Goal: Complete application form: Complete application form

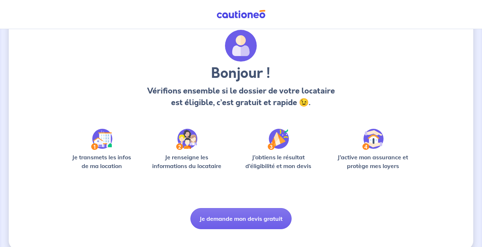
scroll to position [29, 0]
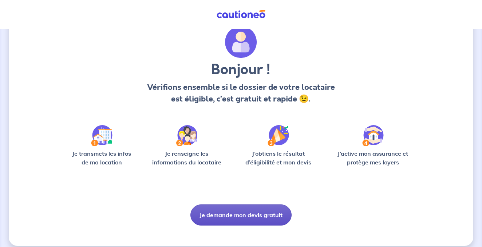
click at [224, 213] on button "Je demande mon devis gratuit" at bounding box center [241, 215] width 101 height 21
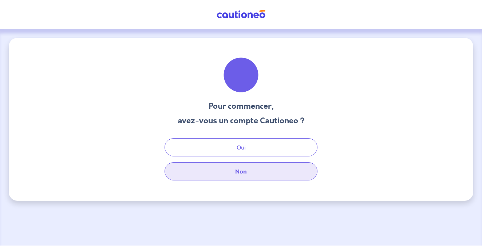
click at [230, 168] on button "Non" at bounding box center [241, 171] width 153 height 18
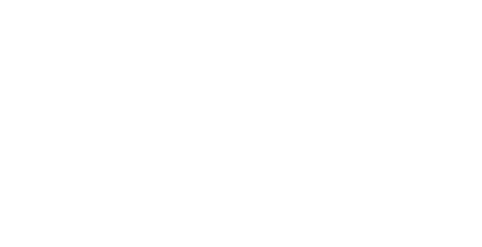
select select "FR"
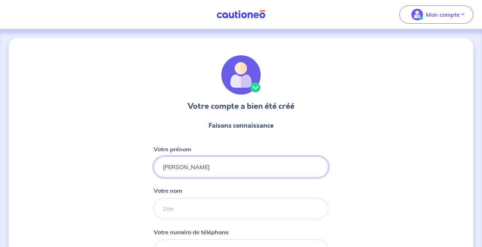
type input "[PERSON_NAME]"
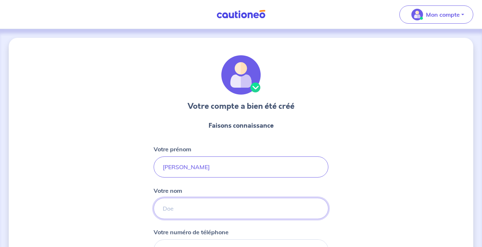
type input "BRUGIDOU"
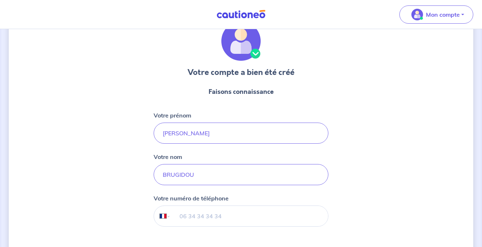
scroll to position [34, 0]
click at [231, 215] on input "tel" at bounding box center [249, 216] width 157 height 20
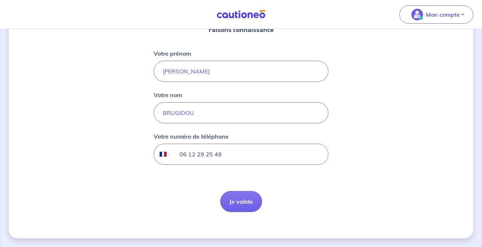
scroll to position [96, 0]
type input "06 12 29 25 49"
click at [247, 206] on button "Je valide" at bounding box center [241, 201] width 42 height 21
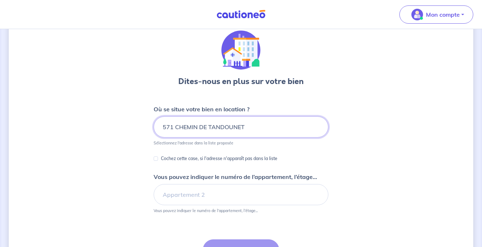
scroll to position [25, 0]
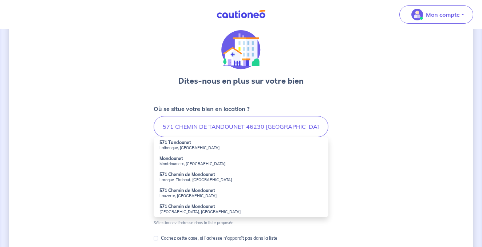
click at [180, 145] on strong "571 Tandounet" at bounding box center [176, 142] width 32 height 5
type input "571 Tandounet, [GEOGRAPHIC_DATA], [GEOGRAPHIC_DATA]"
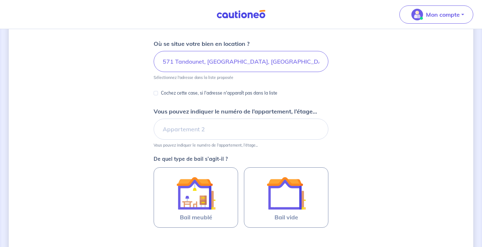
scroll to position [91, 0]
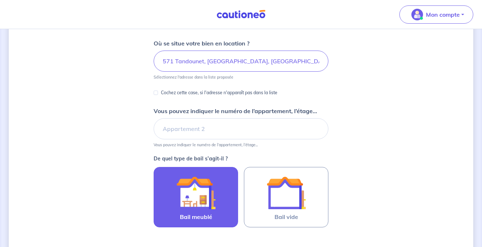
click at [200, 198] on img at bounding box center [195, 192] width 39 height 39
click at [0, 0] on input "Bail meublé" at bounding box center [0, 0] width 0 height 0
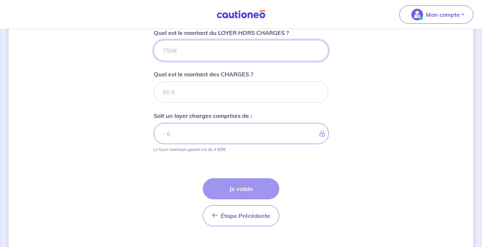
scroll to position [258, 0]
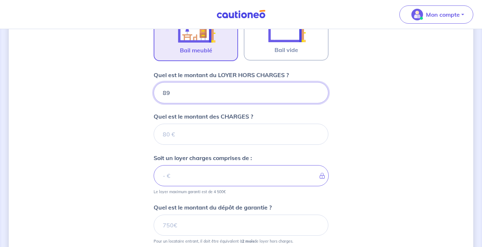
type input "890"
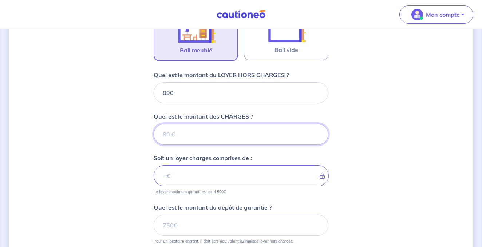
click at [169, 140] on input "Quel est le montant des CHARGES ?" at bounding box center [241, 134] width 175 height 21
type input "10"
type input "900"
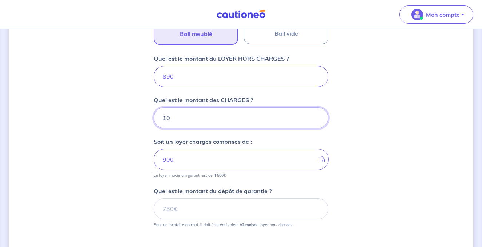
scroll to position [279, 0]
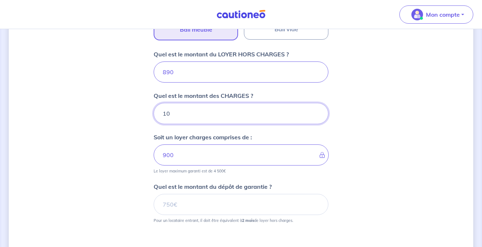
type input "10"
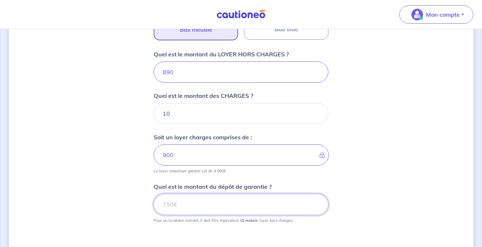
click at [166, 207] on input "Quel est le montant du dépôt de garantie ?" at bounding box center [241, 204] width 175 height 21
type input "1780"
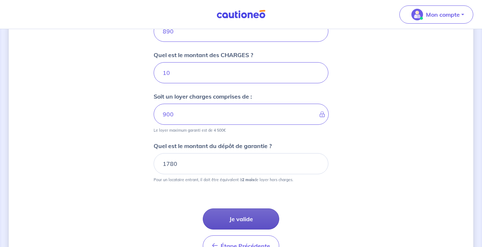
scroll to position [360, 0]
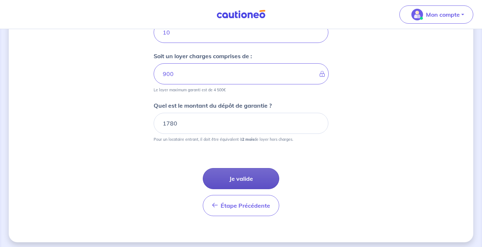
click at [247, 178] on button "Je valide" at bounding box center [241, 178] width 76 height 21
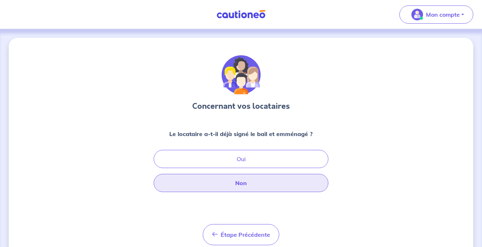
click at [238, 187] on button "Non" at bounding box center [241, 183] width 175 height 18
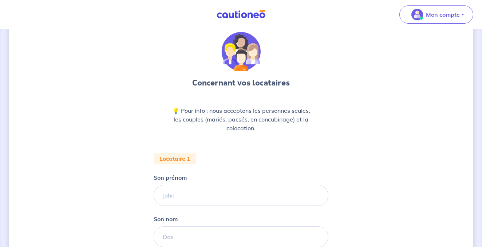
scroll to position [25, 0]
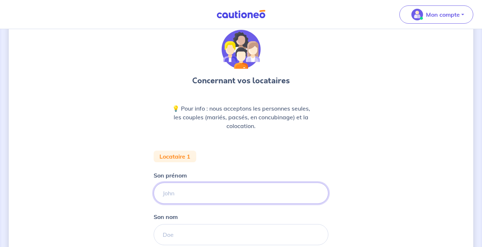
click at [170, 196] on input "Son prénom" at bounding box center [241, 193] width 175 height 21
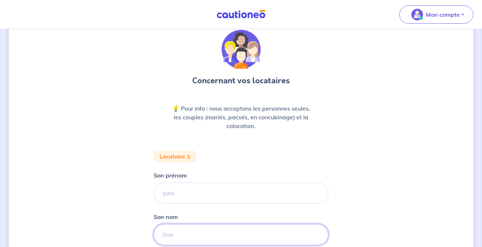
click at [169, 235] on input "Son nom" at bounding box center [241, 234] width 175 height 21
type input "BOUCHE"
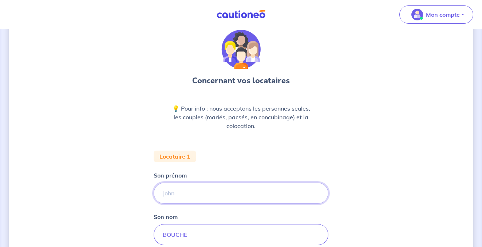
click at [169, 196] on input "Son prénom" at bounding box center [241, 193] width 175 height 21
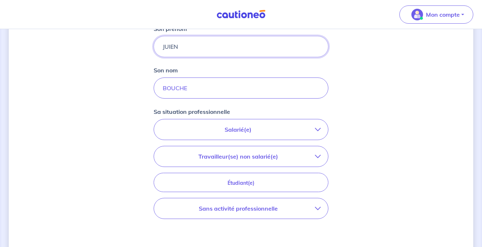
scroll to position [173, 0]
type input "JUIEN"
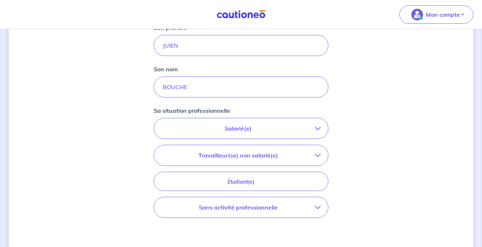
click at [229, 131] on p "Salarié(e)" at bounding box center [238, 128] width 154 height 9
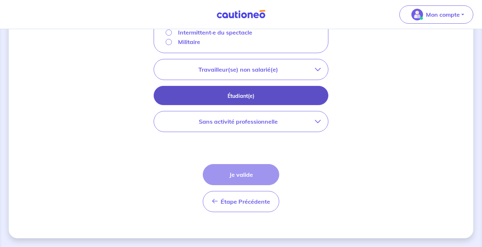
scroll to position [341, 0]
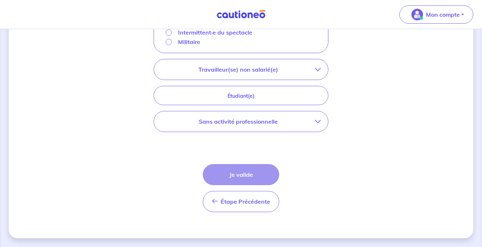
click at [238, 74] on p "Travailleur(se) non salarié(e)" at bounding box center [238, 69] width 154 height 9
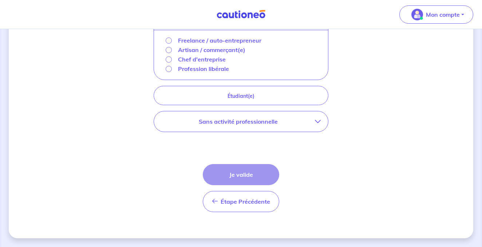
scroll to position [309, 0]
click at [209, 40] on p "Freelance / auto-entrepreneur" at bounding box center [219, 40] width 83 height 9
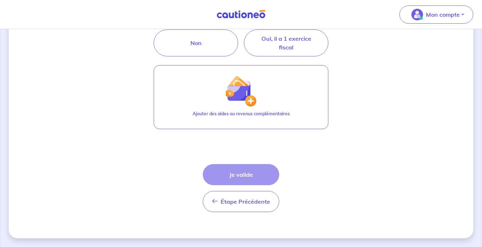
scroll to position [263, 0]
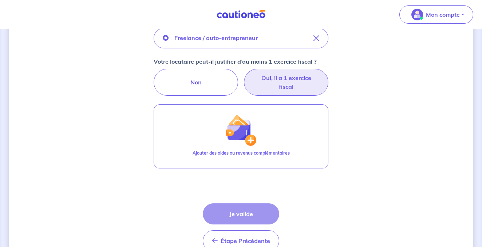
click at [286, 87] on label "Oui, il a 1 exercice fiscal" at bounding box center [286, 82] width 85 height 27
click at [244, 74] on input "Oui, il a 1 exercice fiscal" at bounding box center [241, 71] width 5 height 5
radio input "true"
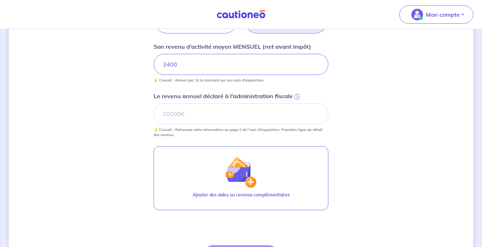
scroll to position [326, 0]
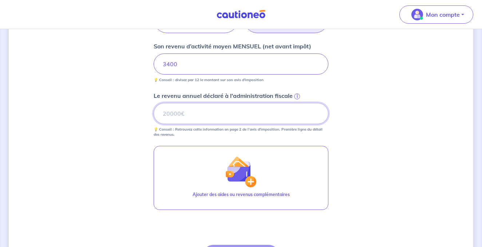
click at [170, 114] on input "Le revenu annuel déclaré à l'administration fiscale i" at bounding box center [241, 113] width 175 height 21
type input "41000"
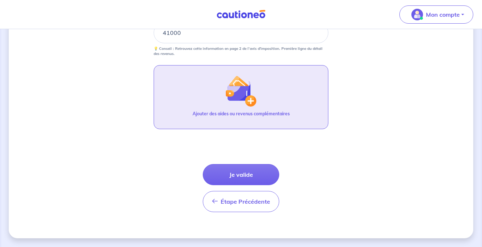
scroll to position [407, 0]
click at [254, 98] on img "button" at bounding box center [240, 90] width 31 height 31
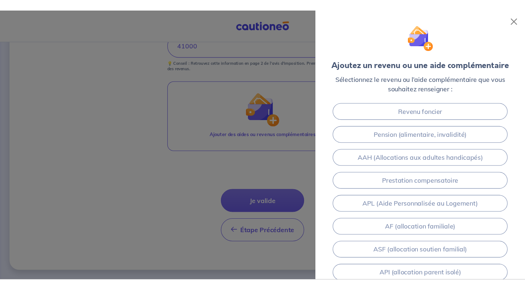
scroll to position [364, 0]
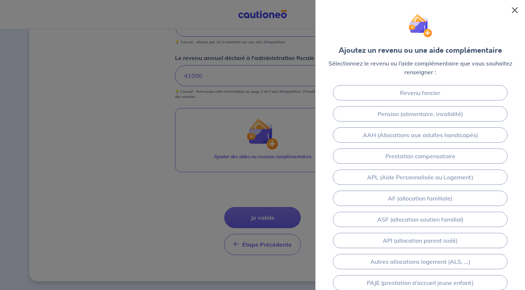
click at [482, 8] on button "Close" at bounding box center [514, 10] width 12 height 12
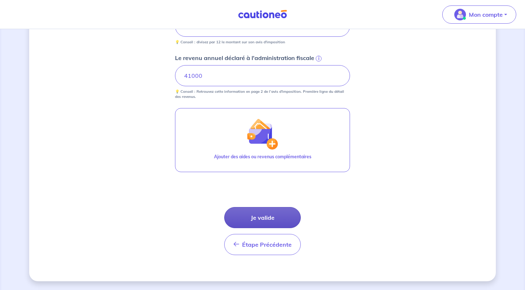
click at [271, 220] on button "Je valide" at bounding box center [262, 217] width 76 height 21
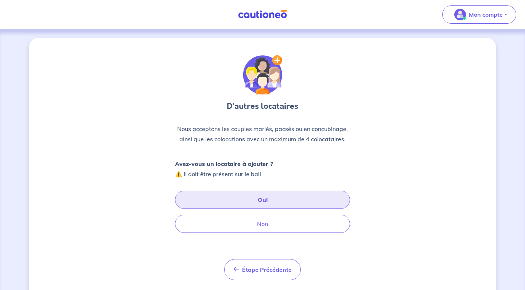
click at [220, 199] on button "Oui" at bounding box center [262, 200] width 175 height 18
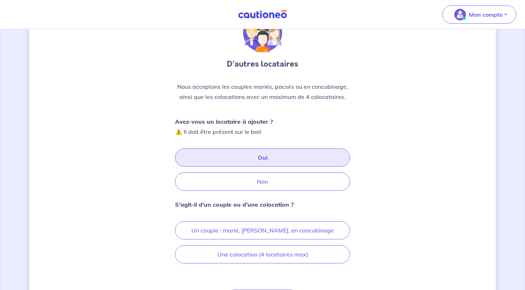
scroll to position [46, 0]
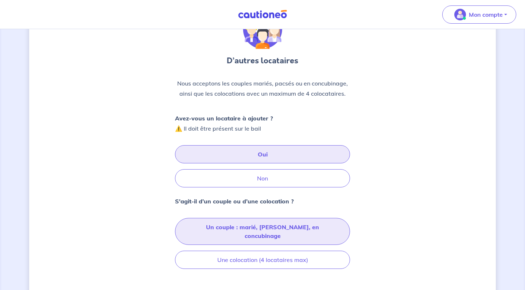
click at [227, 228] on button "Un couple : marié, [PERSON_NAME], en concubinage" at bounding box center [262, 231] width 175 height 27
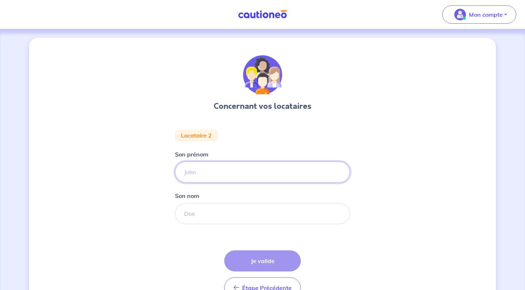
click at [195, 174] on input "Son prénom" at bounding box center [262, 172] width 175 height 21
type input "[PERSON_NAME]"
click at [192, 213] on input "Son nom" at bounding box center [262, 213] width 175 height 21
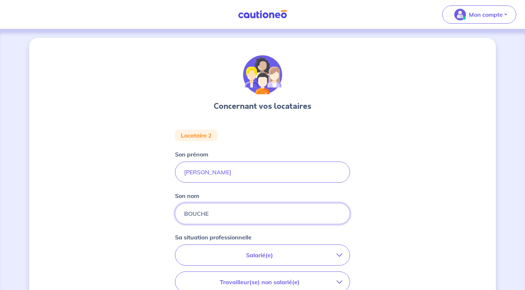
type input "BOUCHE"
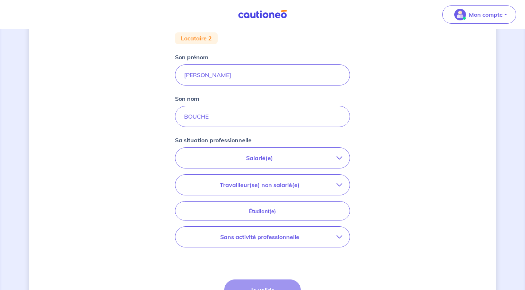
scroll to position [102, 0]
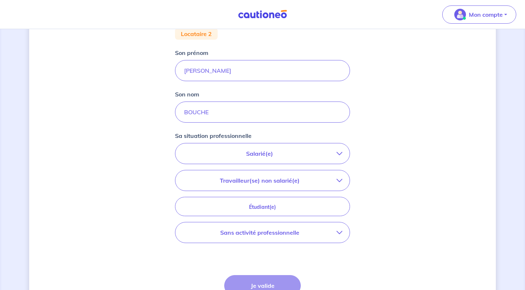
click at [281, 180] on p "Travailleur(se) non salarié(e)" at bounding box center [259, 180] width 154 height 9
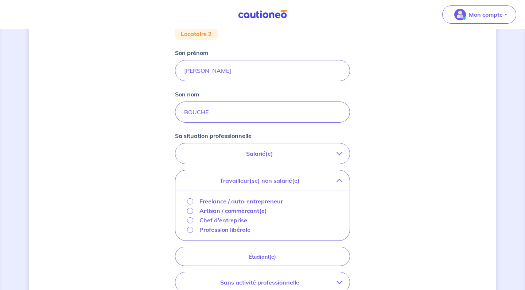
click at [237, 204] on p "Freelance / auto-entrepreneur" at bounding box center [240, 201] width 83 height 9
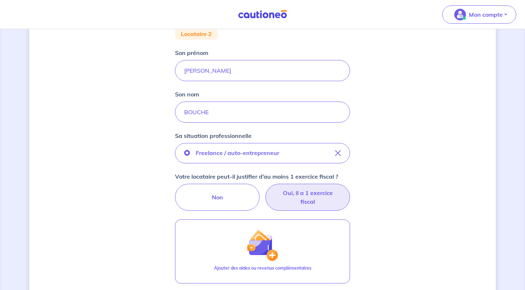
click at [314, 197] on label "Oui, il a 1 exercice fiscal" at bounding box center [307, 197] width 85 height 27
click at [265, 189] on input "Oui, il a 1 exercice fiscal" at bounding box center [262, 186] width 5 height 5
radio input "true"
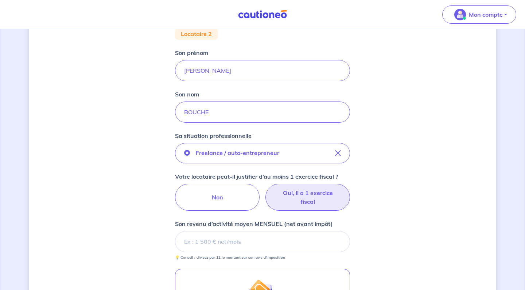
click at [197, 242] on input "Son revenu d’activité moyen MENSUEL (net avant impôt)" at bounding box center [262, 241] width 175 height 21
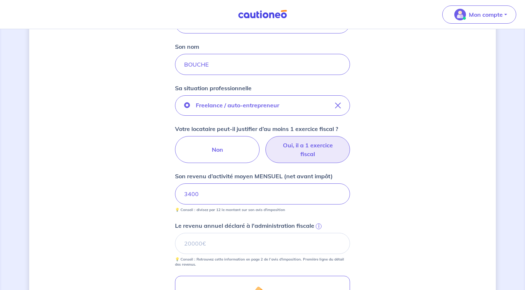
scroll to position [174, 0]
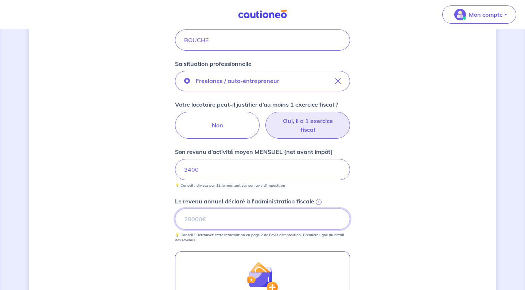
click at [193, 219] on input "Le revenu annuel déclaré à l'administration fiscale i" at bounding box center [262, 219] width 175 height 21
type input "41000"
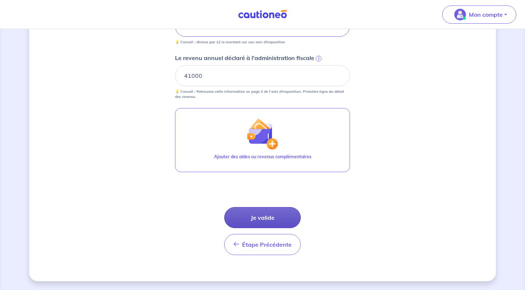
scroll to position [317, 0]
click at [266, 213] on button "Je valide" at bounding box center [262, 217] width 76 height 21
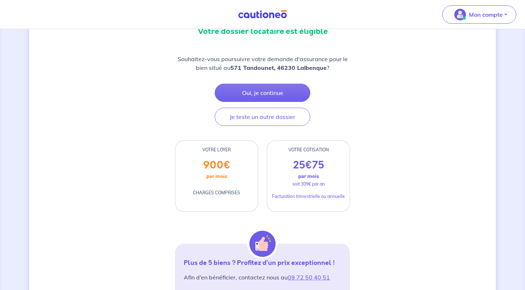
scroll to position [90, 0]
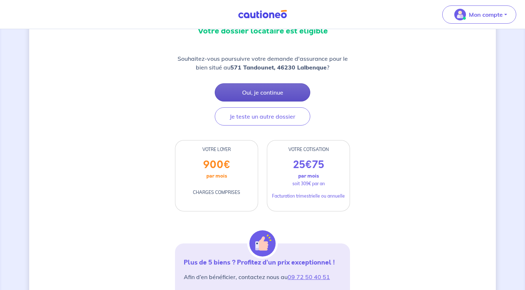
click at [258, 92] on button "Oui, je continue" at bounding box center [262, 92] width 95 height 18
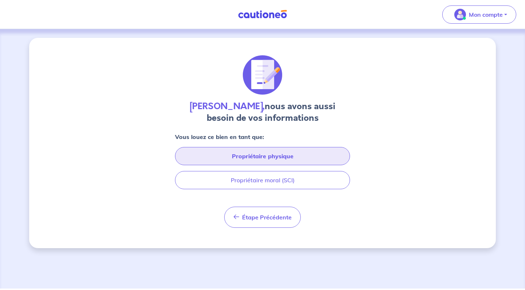
click at [256, 158] on button "Propriétaire physique" at bounding box center [262, 156] width 175 height 18
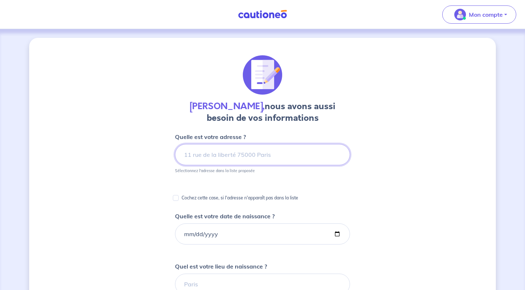
click at [196, 155] on input at bounding box center [262, 154] width 175 height 21
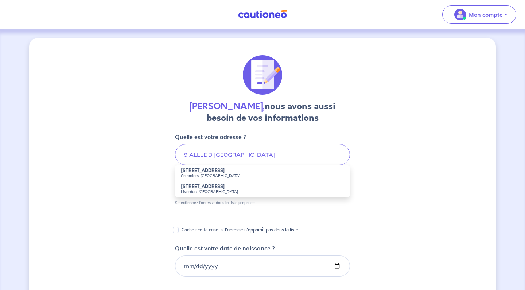
click at [194, 177] on small "Colomiers, [GEOGRAPHIC_DATA]" at bounding box center [262, 175] width 163 height 5
type input "[STREET_ADDRESS]"
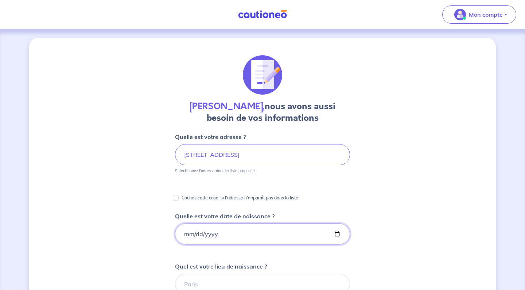
click at [186, 236] on input "Quelle est votre date de naissance ?" at bounding box center [262, 234] width 175 height 21
type input "[DATE]"
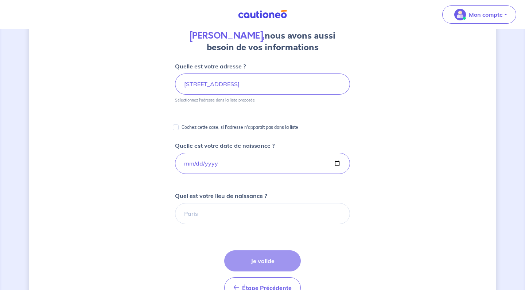
scroll to position [72, 0]
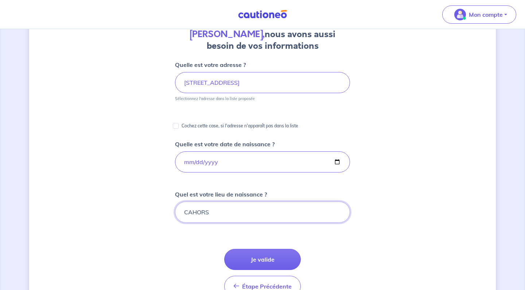
type input "CAHORS"
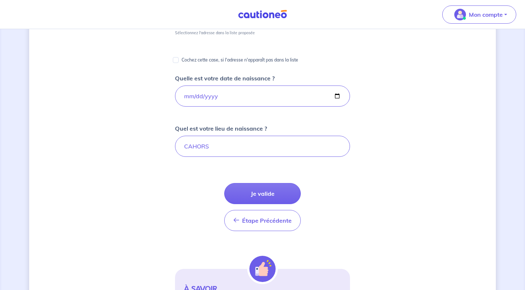
scroll to position [142, 0]
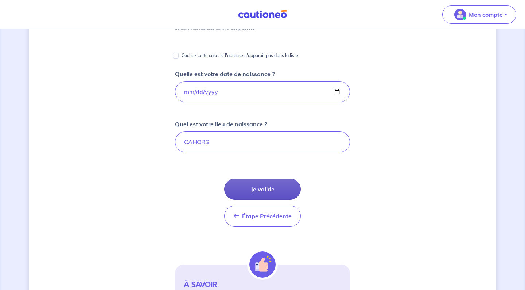
click at [247, 188] on button "Je valide" at bounding box center [262, 189] width 76 height 21
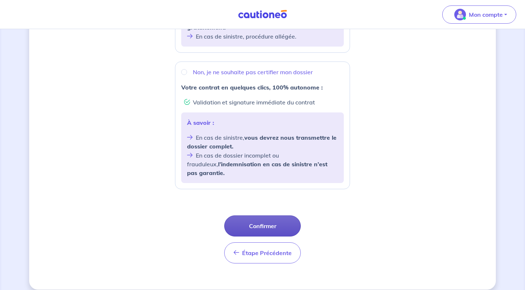
scroll to position [255, 0]
click at [268, 221] on button "Confirmer" at bounding box center [262, 226] width 76 height 21
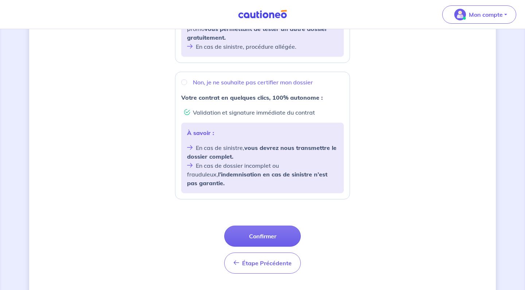
scroll to position [241, 0]
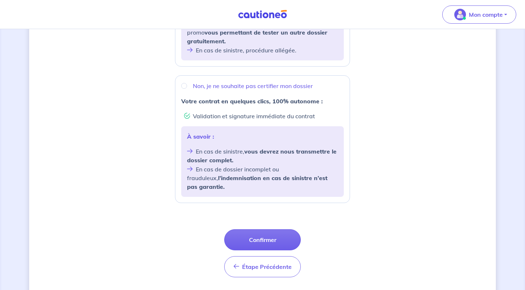
click at [186, 85] on input "Non, je ne souhaite pas certifier mon dossier" at bounding box center [184, 86] width 6 height 6
radio input "true"
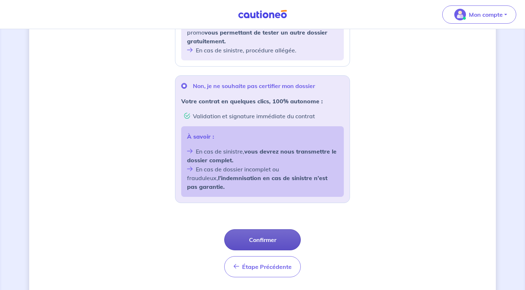
click at [261, 229] on button "Confirmer" at bounding box center [262, 239] width 76 height 21
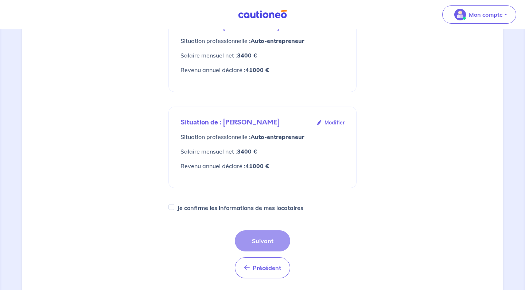
scroll to position [148, 0]
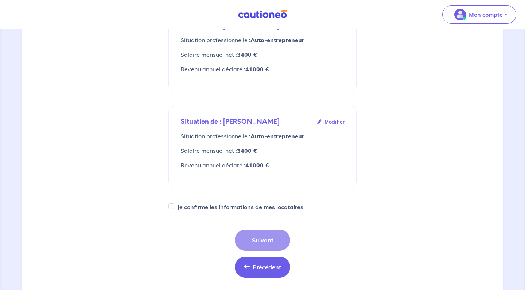
click at [262, 247] on button "Précédent Précédent" at bounding box center [262, 267] width 55 height 21
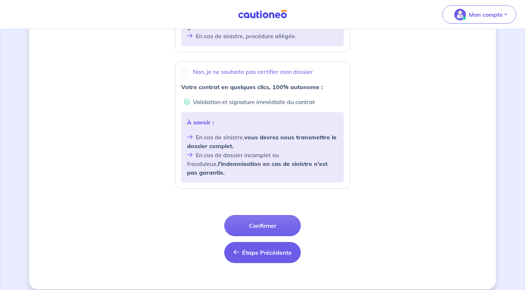
scroll to position [255, 0]
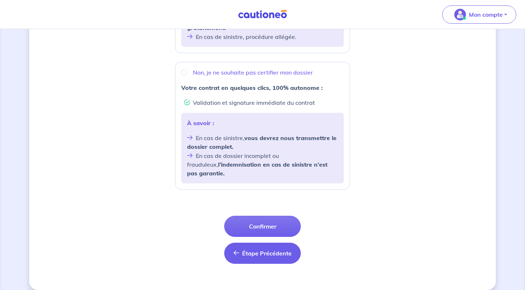
click at [256, 247] on span "Étape Précédente" at bounding box center [267, 253] width 50 height 7
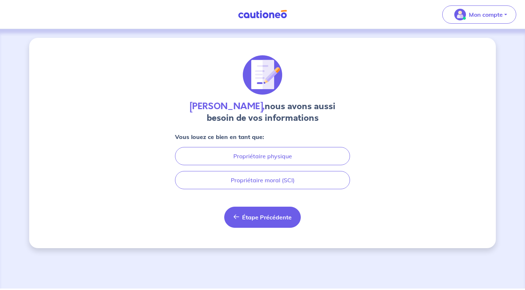
click at [264, 217] on span "Étape Précédente" at bounding box center [267, 217] width 50 height 7
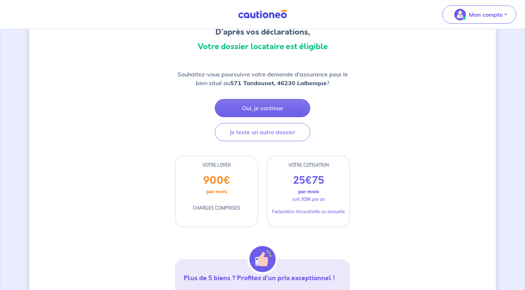
scroll to position [17, 0]
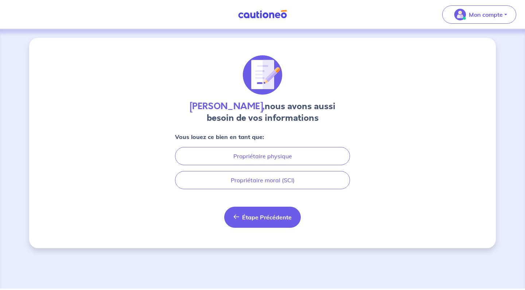
click at [262, 223] on button "Étape Précédente Précédent" at bounding box center [262, 217] width 76 height 21
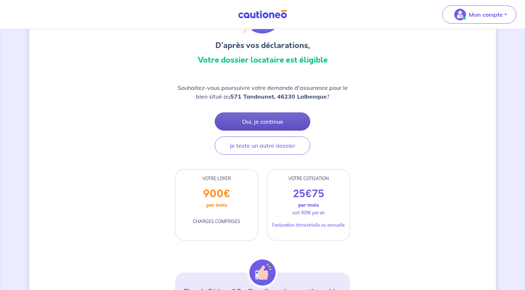
scroll to position [51, 0]
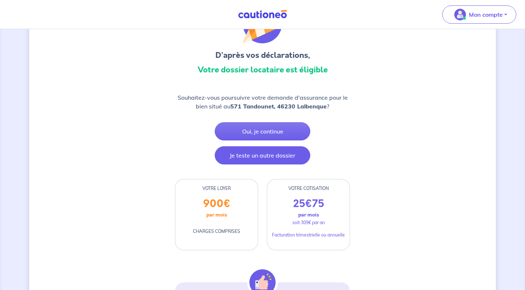
click at [261, 157] on button "Je teste un autre dossier" at bounding box center [262, 155] width 95 height 18
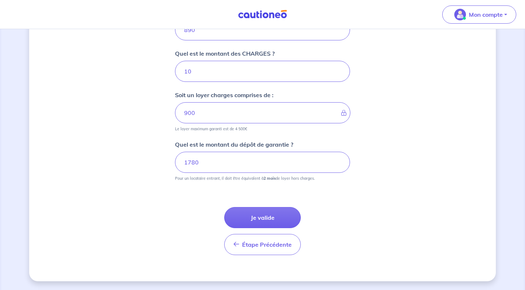
scroll to position [321, 0]
click at [263, 224] on button "Je valide" at bounding box center [262, 217] width 76 height 21
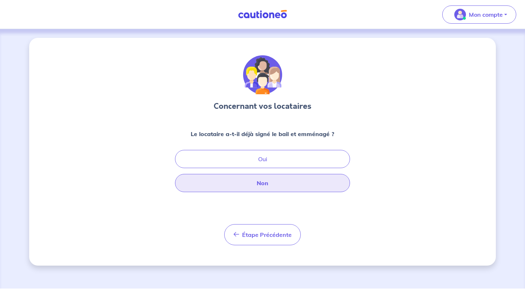
click at [264, 185] on button "Non" at bounding box center [262, 183] width 175 height 18
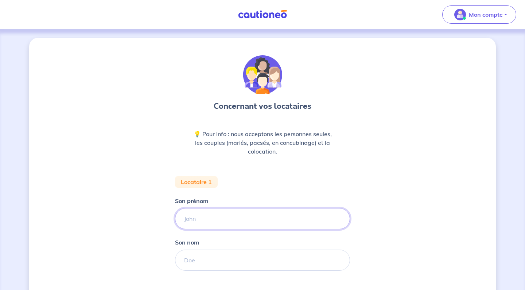
click at [196, 221] on input "Son prénom" at bounding box center [262, 218] width 175 height 21
type input "[PERSON_NAME]"
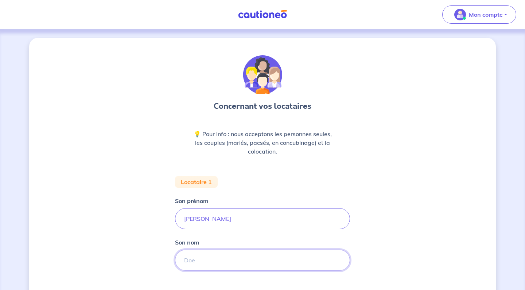
click at [190, 247] on input "Son nom" at bounding box center [262, 260] width 175 height 21
type input "BOUCHE"
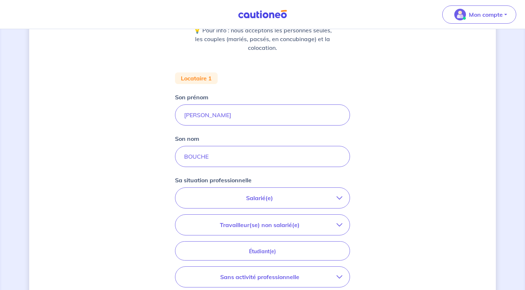
scroll to position [109, 0]
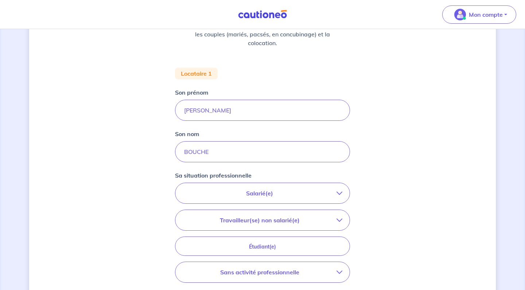
click at [261, 226] on button "Travailleur(se) non salarié(e)" at bounding box center [262, 220] width 174 height 20
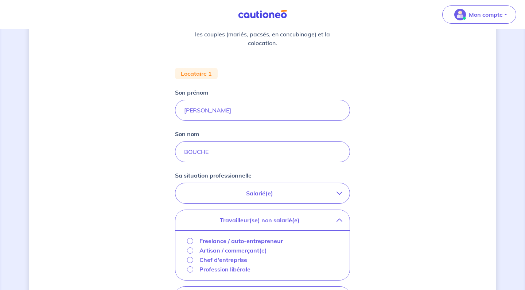
click at [237, 242] on p "Freelance / auto-entrepreneur" at bounding box center [240, 241] width 83 height 9
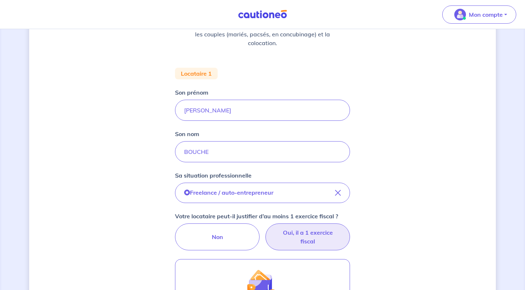
click at [313, 239] on label "Oui, il a 1 exercice fiscal" at bounding box center [307, 237] width 85 height 27
click at [265, 228] on input "Oui, il a 1 exercice fiscal" at bounding box center [262, 226] width 5 height 5
radio input "true"
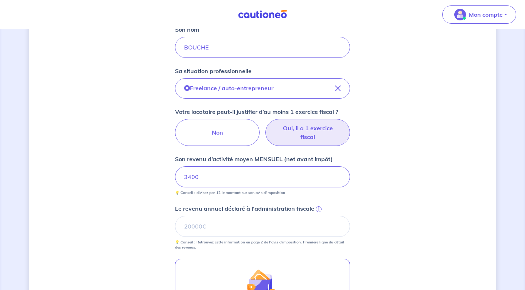
scroll to position [220, 0]
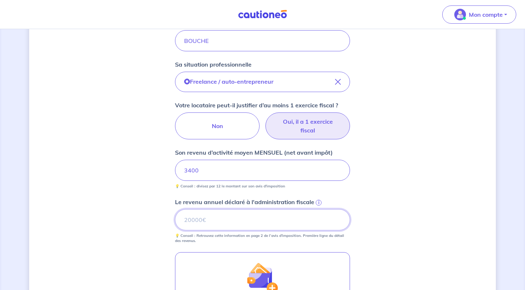
click at [194, 222] on input "Le revenu annuel déclaré à l'administration fiscale i" at bounding box center [262, 219] width 175 height 21
type input "41000"
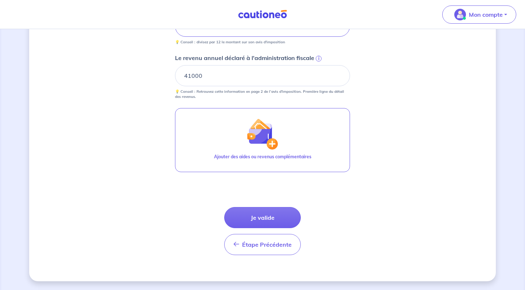
scroll to position [364, 0]
click at [263, 224] on button "Je valide" at bounding box center [262, 217] width 76 height 21
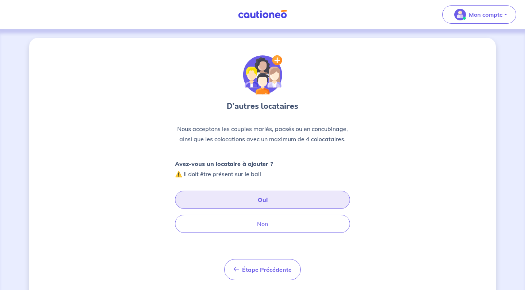
click at [258, 199] on button "Oui" at bounding box center [262, 200] width 175 height 18
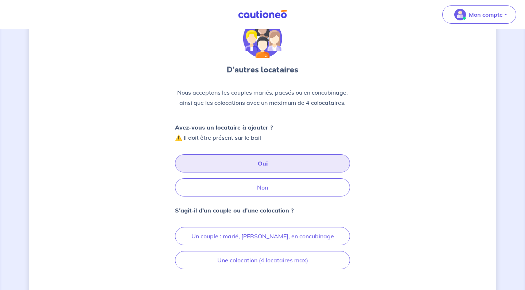
scroll to position [47, 0]
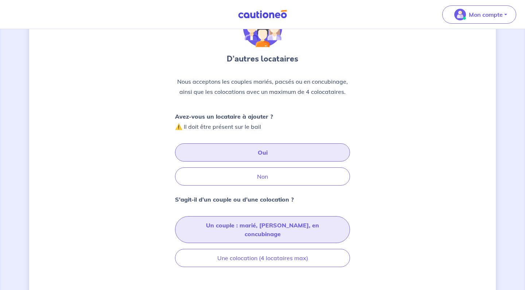
click at [248, 225] on button "Un couple : marié, [PERSON_NAME], en concubinage" at bounding box center [262, 229] width 175 height 27
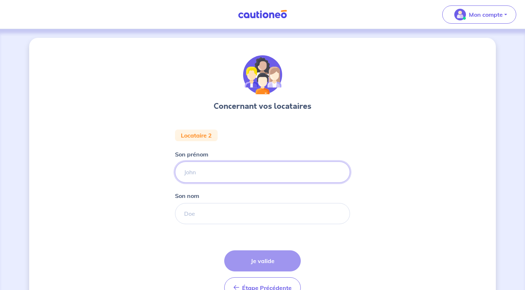
click at [190, 171] on input "Son prénom" at bounding box center [262, 172] width 175 height 21
type input "[PERSON_NAME]"
click at [194, 217] on input "Son nom" at bounding box center [262, 213] width 175 height 21
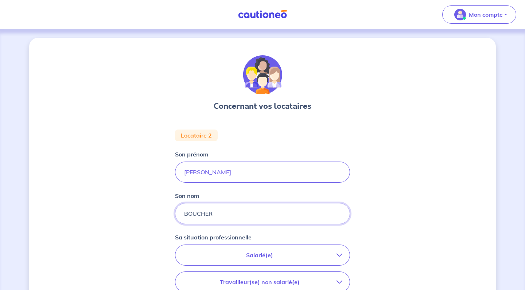
type input "BOUCHER"
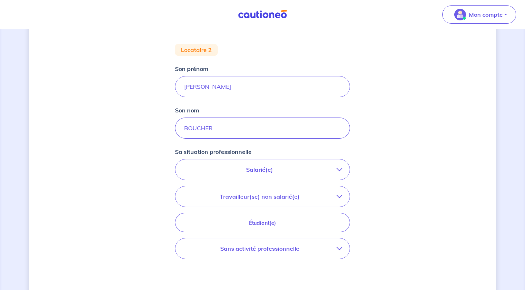
scroll to position [95, 0]
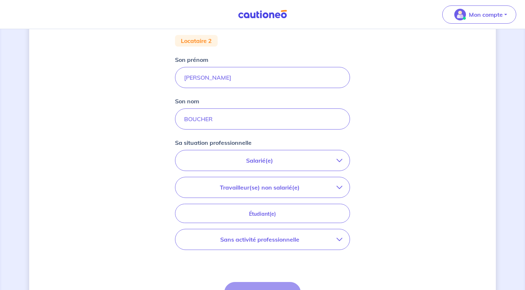
click at [266, 243] on p "Sans activité professionnelle" at bounding box center [259, 239] width 154 height 9
click at [218, 247] on p "Sans activité professionnelle" at bounding box center [238, 270] width 79 height 9
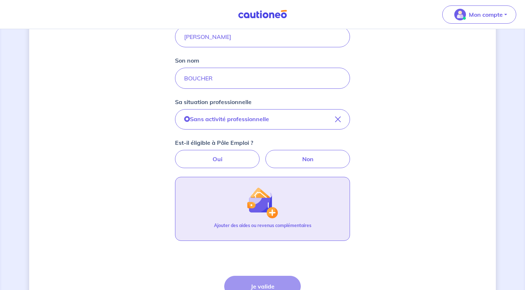
scroll to position [146, 0]
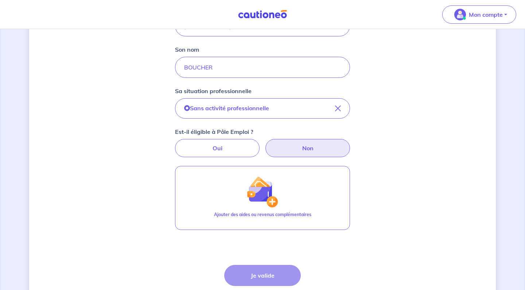
click at [312, 150] on label "Non" at bounding box center [307, 148] width 85 height 18
click at [265, 144] on input "Non" at bounding box center [262, 141] width 5 height 5
radio input "true"
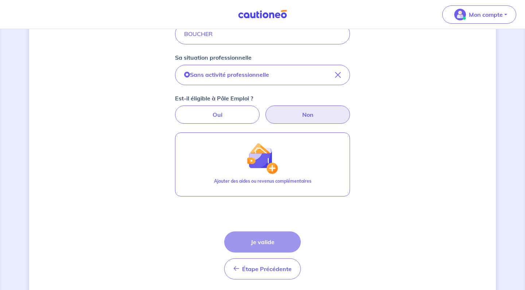
scroll to position [184, 0]
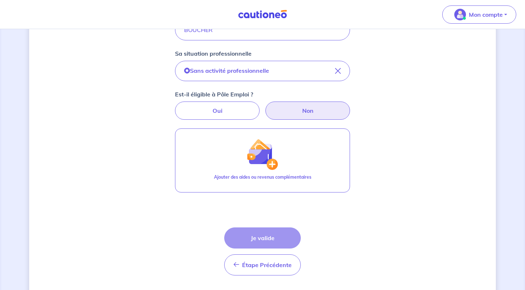
click at [262, 242] on div "Étape Précédente Précédent Je valide Je valide" at bounding box center [262, 252] width 76 height 48
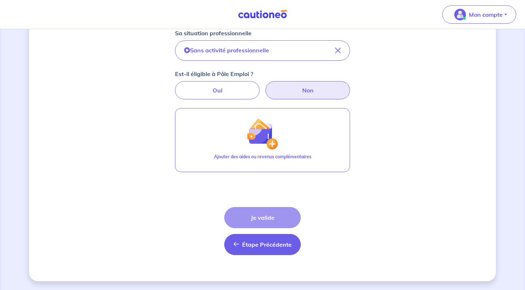
scroll to position [204, 0]
click at [263, 220] on div "Étape Précédente Précédent Je valide Je valide" at bounding box center [262, 231] width 76 height 48
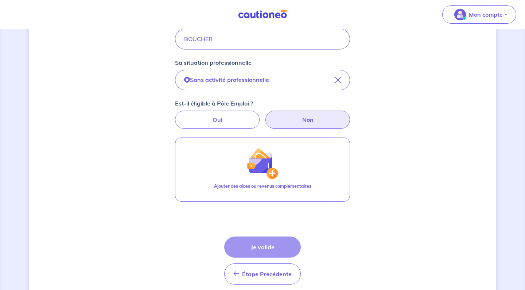
scroll to position [174, 0]
click at [296, 119] on label "Non" at bounding box center [307, 120] width 85 height 18
click at [265, 116] on input "Non" at bounding box center [262, 113] width 5 height 5
click at [280, 244] on div "Étape Précédente Précédent Je valide Je valide" at bounding box center [262, 261] width 76 height 48
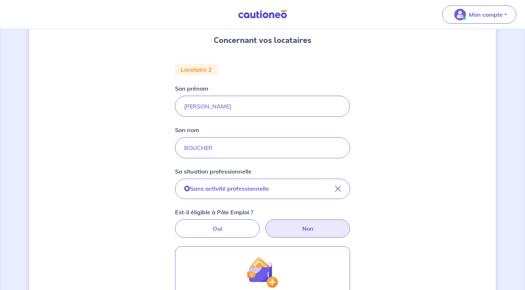
scroll to position [66, 0]
click at [240, 226] on label "Oui" at bounding box center [217, 229] width 85 height 18
click at [260, 225] on input "Oui" at bounding box center [262, 222] width 5 height 5
radio input "true"
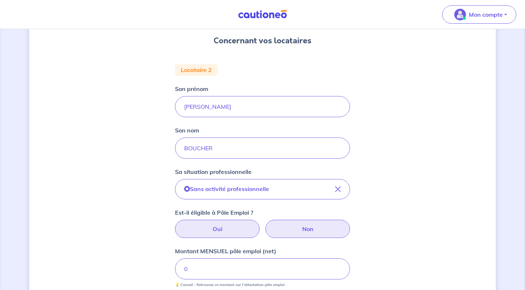
click at [287, 233] on label "Non" at bounding box center [307, 229] width 85 height 18
click at [265, 225] on input "Non" at bounding box center [262, 222] width 5 height 5
radio input "true"
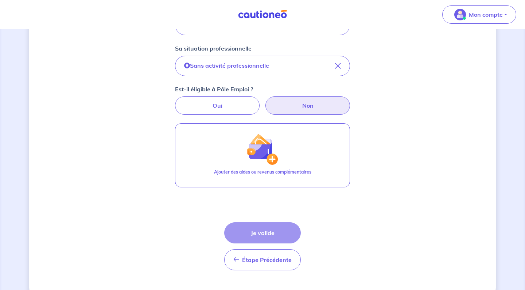
scroll to position [191, 0]
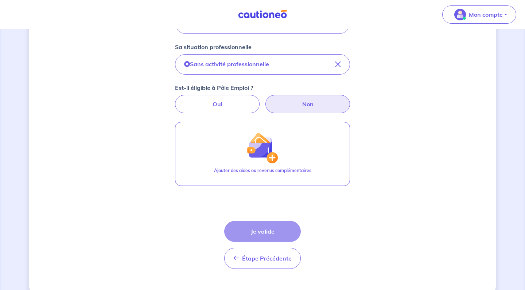
click at [265, 233] on div "Étape Précédente Précédent Je valide Je valide" at bounding box center [262, 245] width 76 height 48
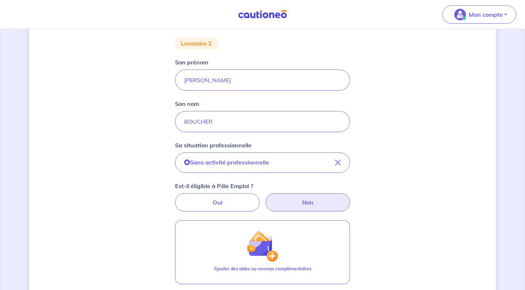
scroll to position [21, 0]
